Goal: Navigation & Orientation: Find specific page/section

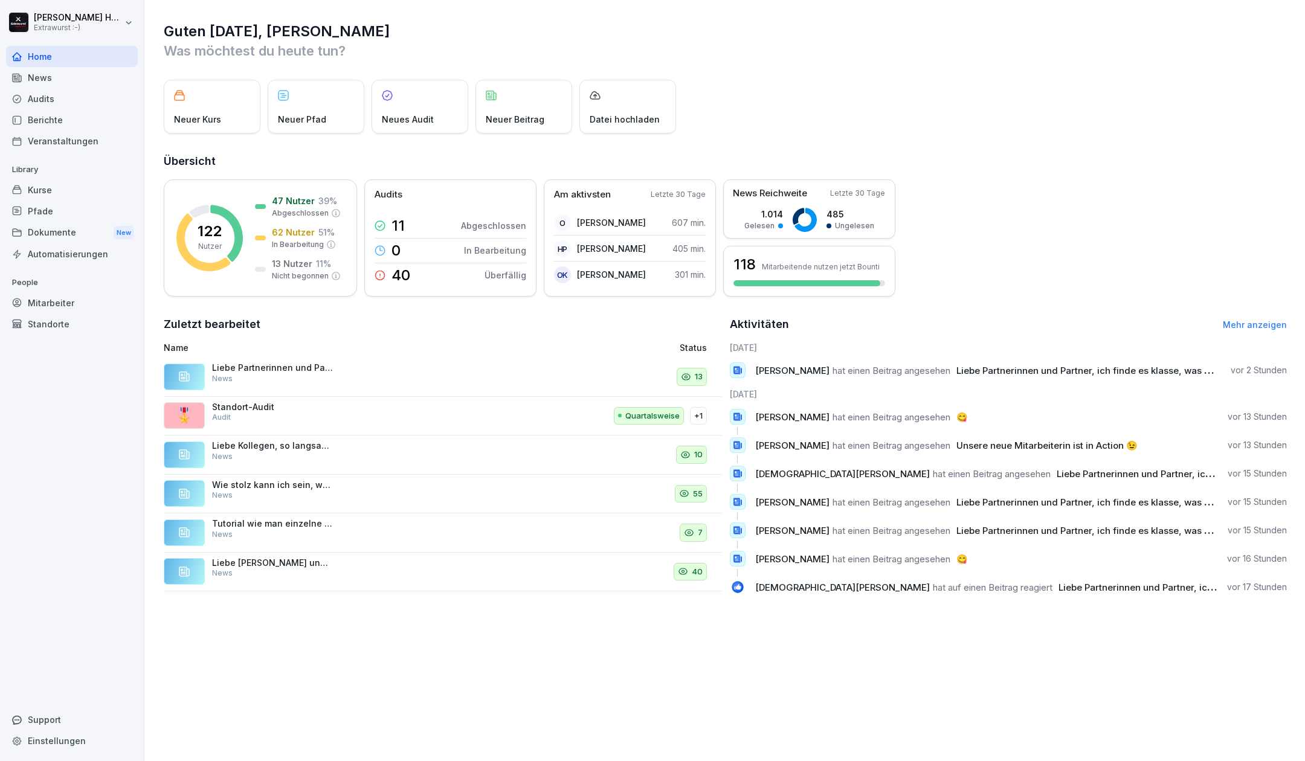
click at [83, 76] on div "News" at bounding box center [72, 77] width 132 height 21
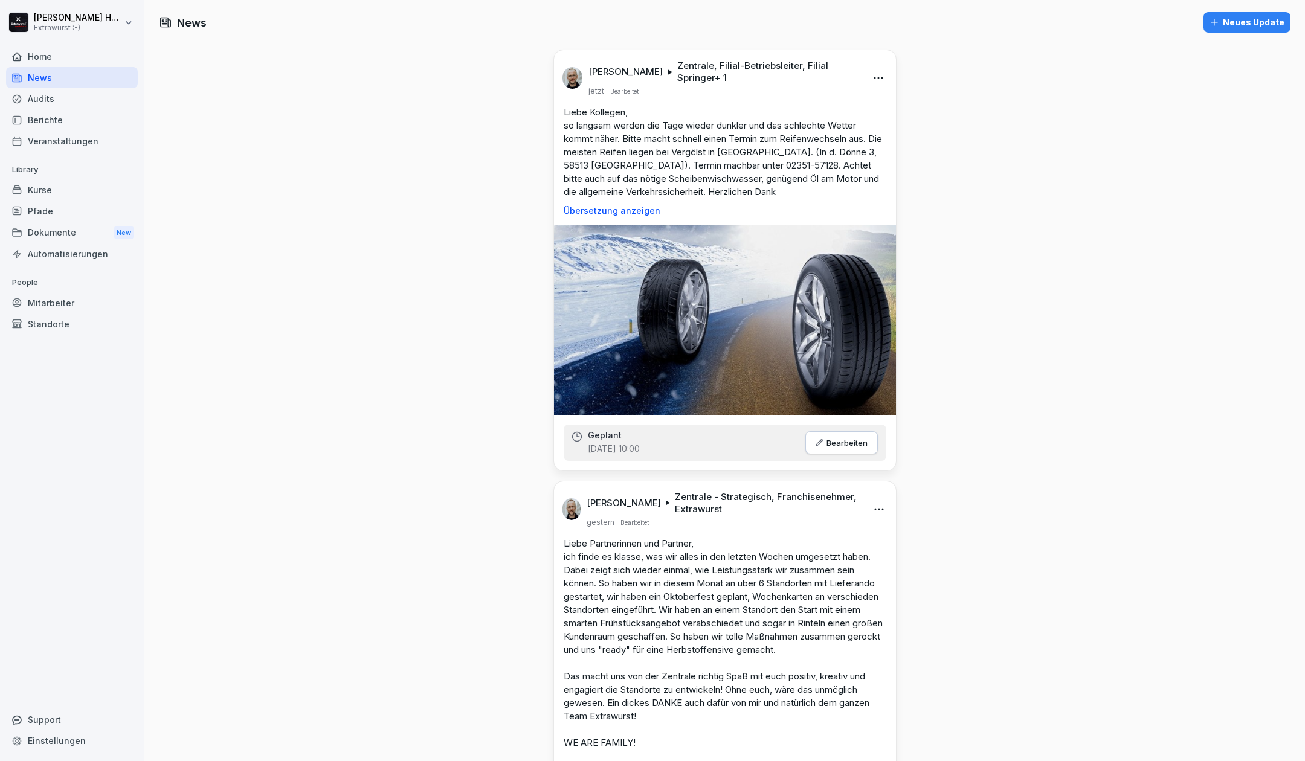
click at [54, 186] on div "Kurse" at bounding box center [72, 189] width 132 height 21
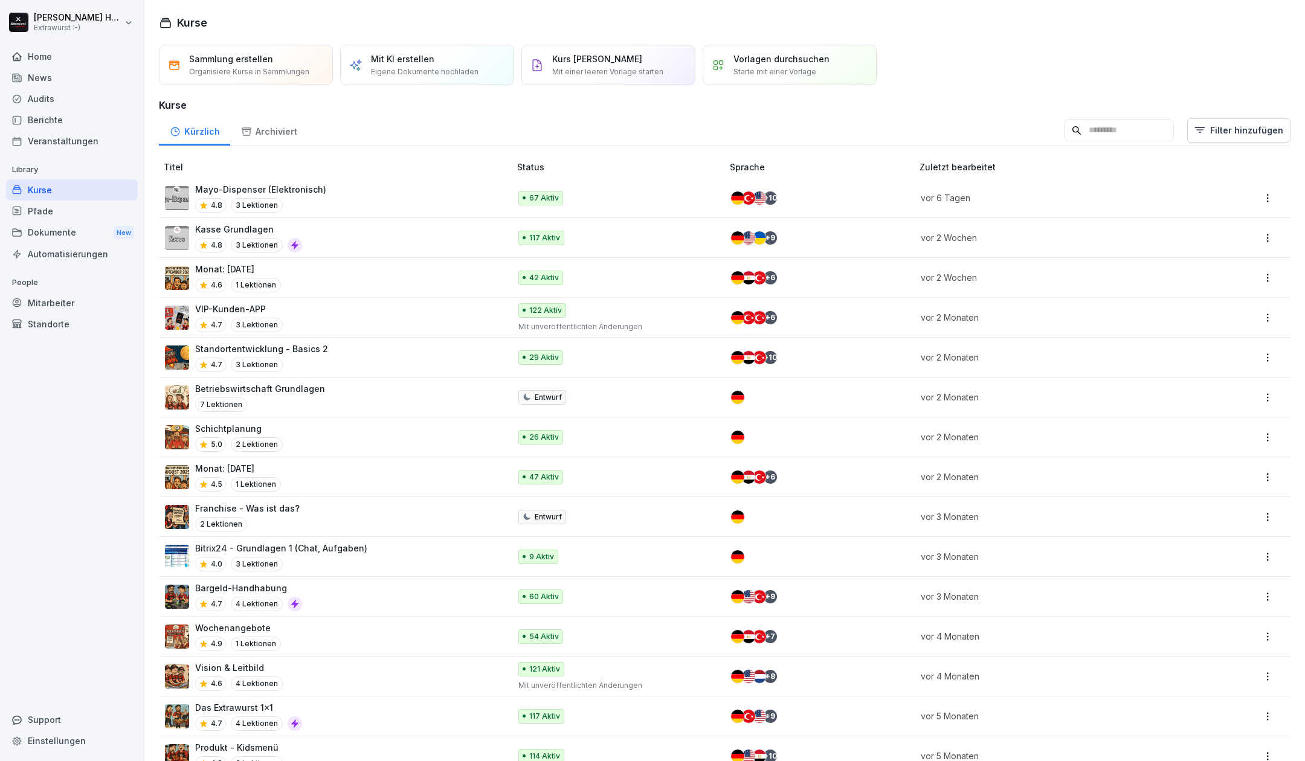
click at [49, 190] on div "Kurse" at bounding box center [72, 189] width 132 height 21
click at [33, 52] on div "Home" at bounding box center [72, 56] width 132 height 21
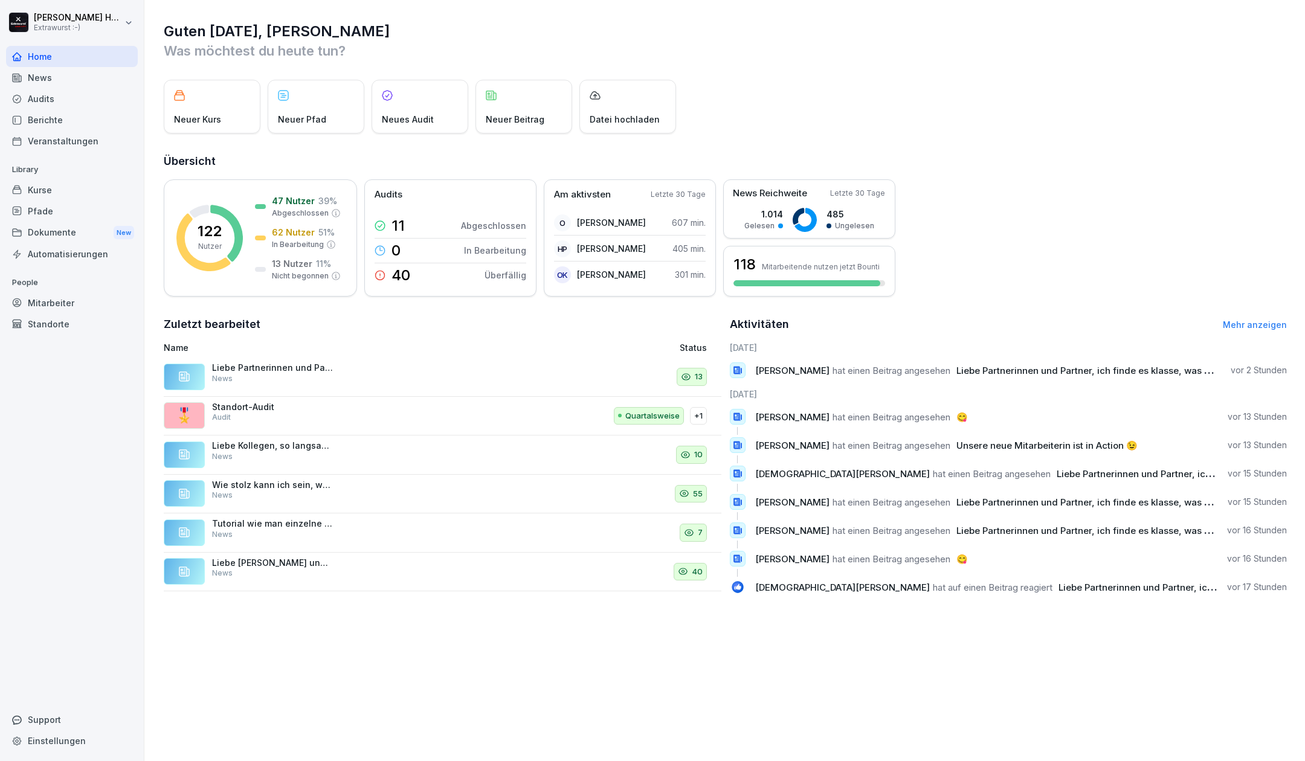
click at [276, 376] on div "Liebe Partnerinnen und Partner, ich finde es klasse, was wir alles in den letzt…" at bounding box center [272, 374] width 121 height 22
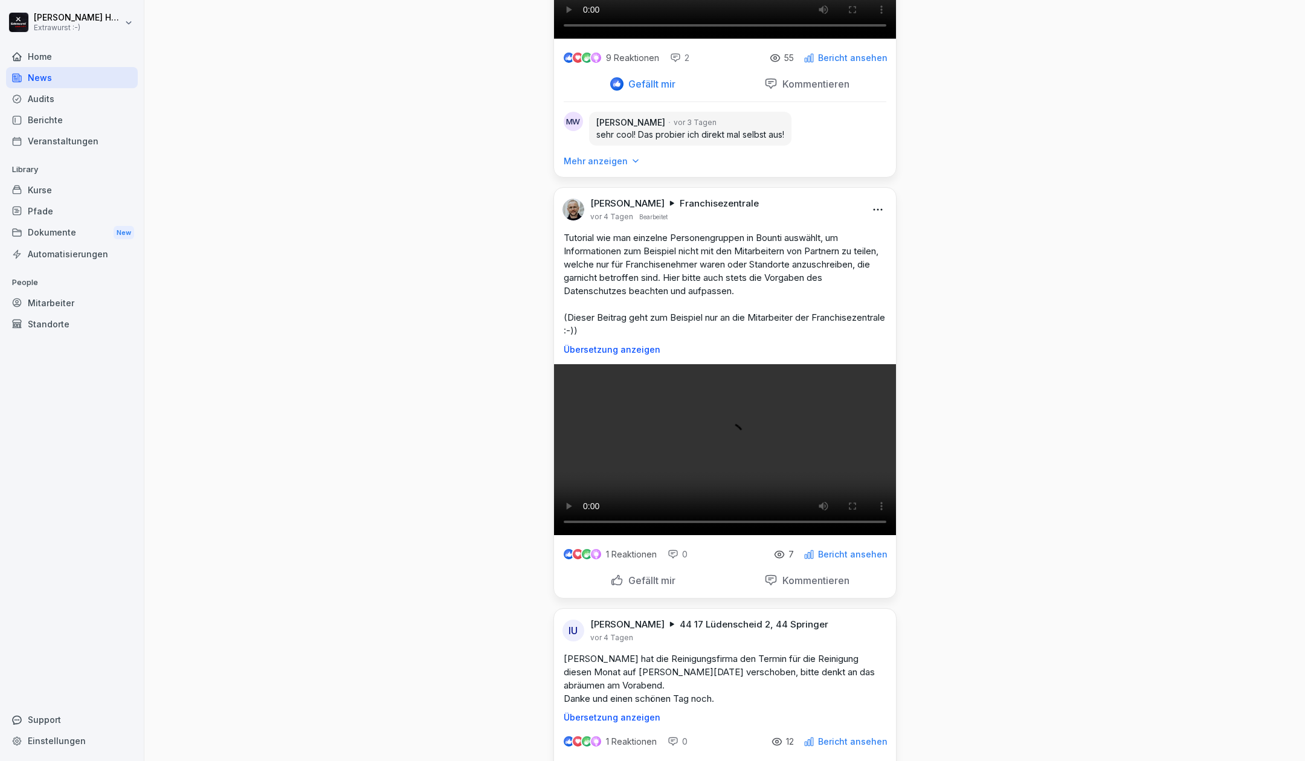
scroll to position [2820, 0]
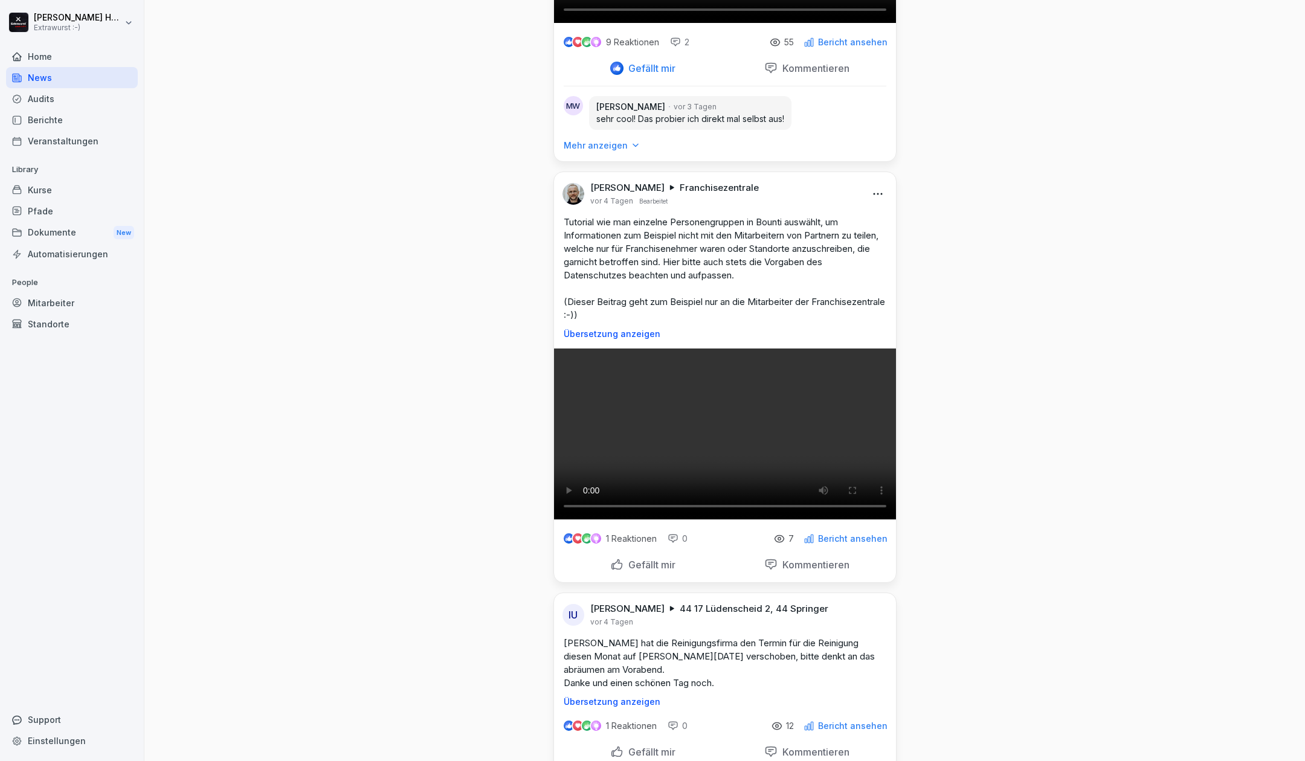
click at [606, 152] on p "Mehr anzeigen" at bounding box center [596, 146] width 64 height 12
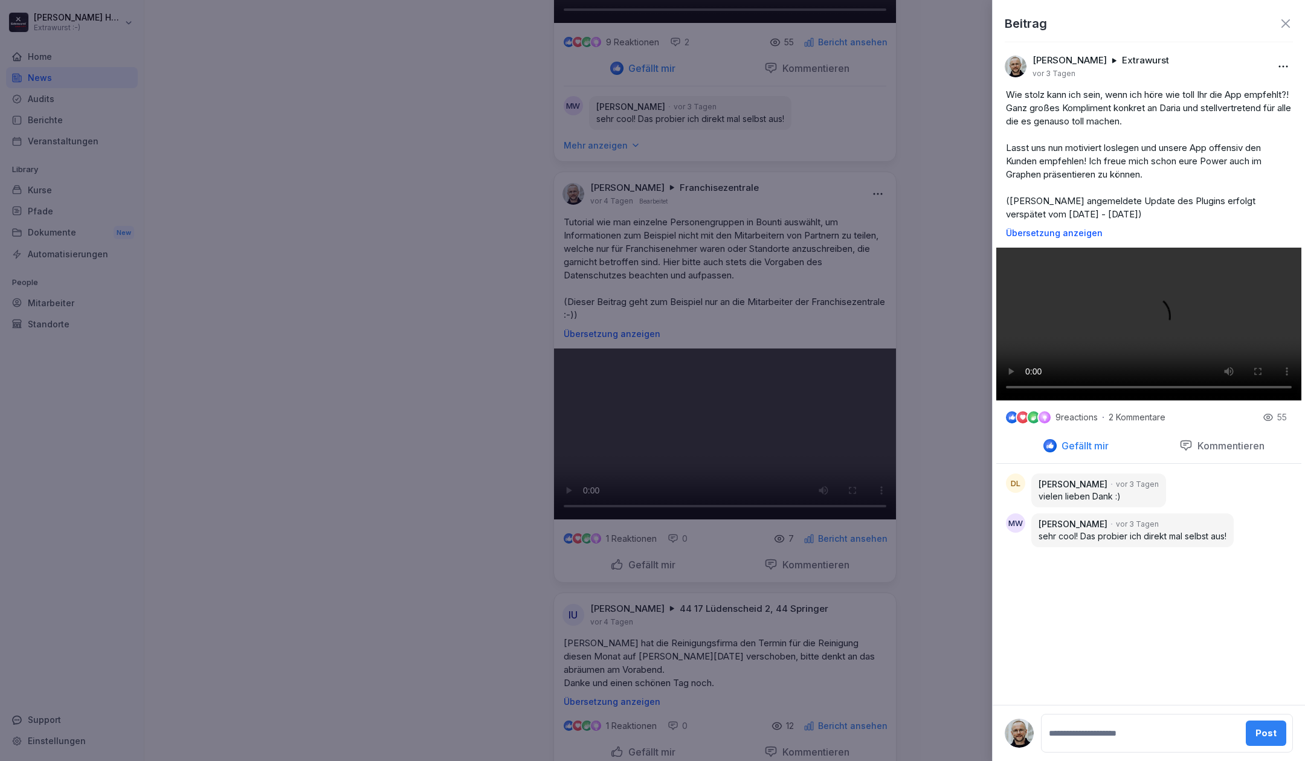
scroll to position [0, 0]
click at [1282, 20] on icon at bounding box center [1286, 23] width 8 height 8
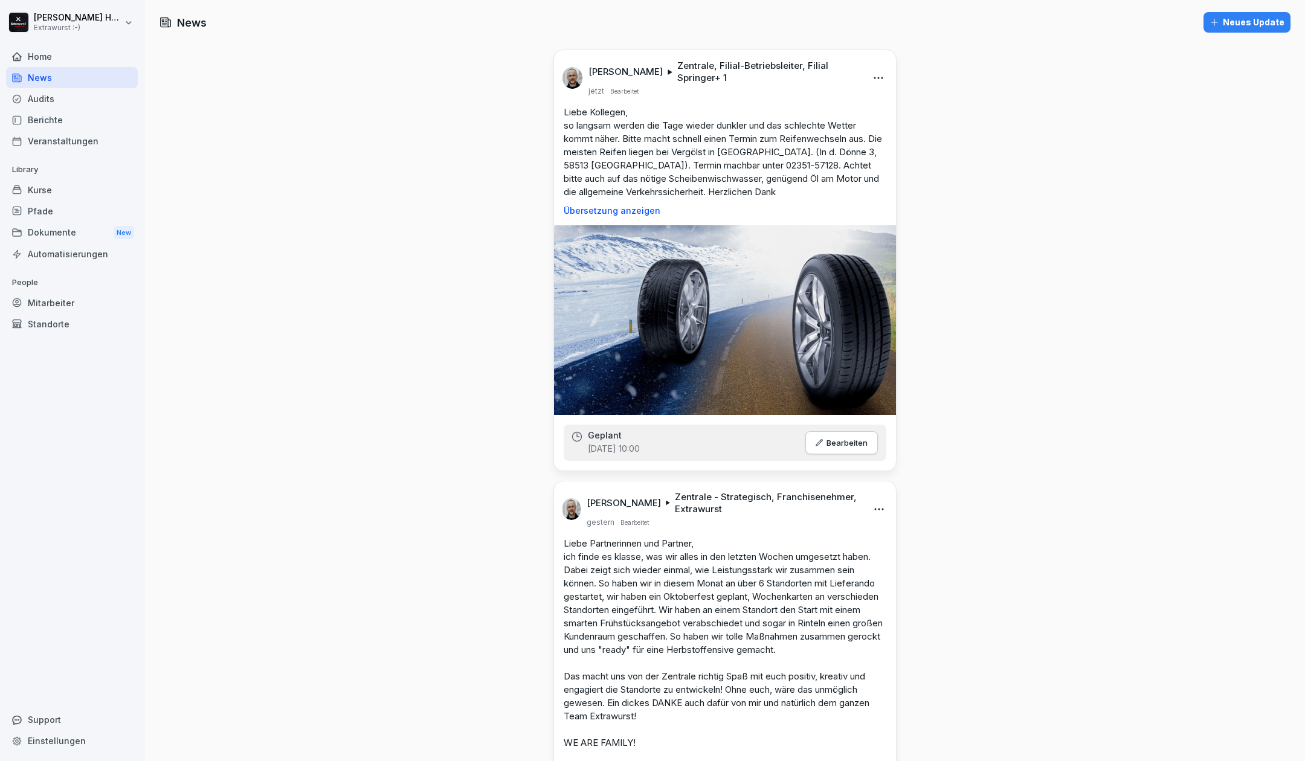
click at [75, 58] on div "Home" at bounding box center [72, 56] width 132 height 21
